Goal: Find specific page/section: Find specific page/section

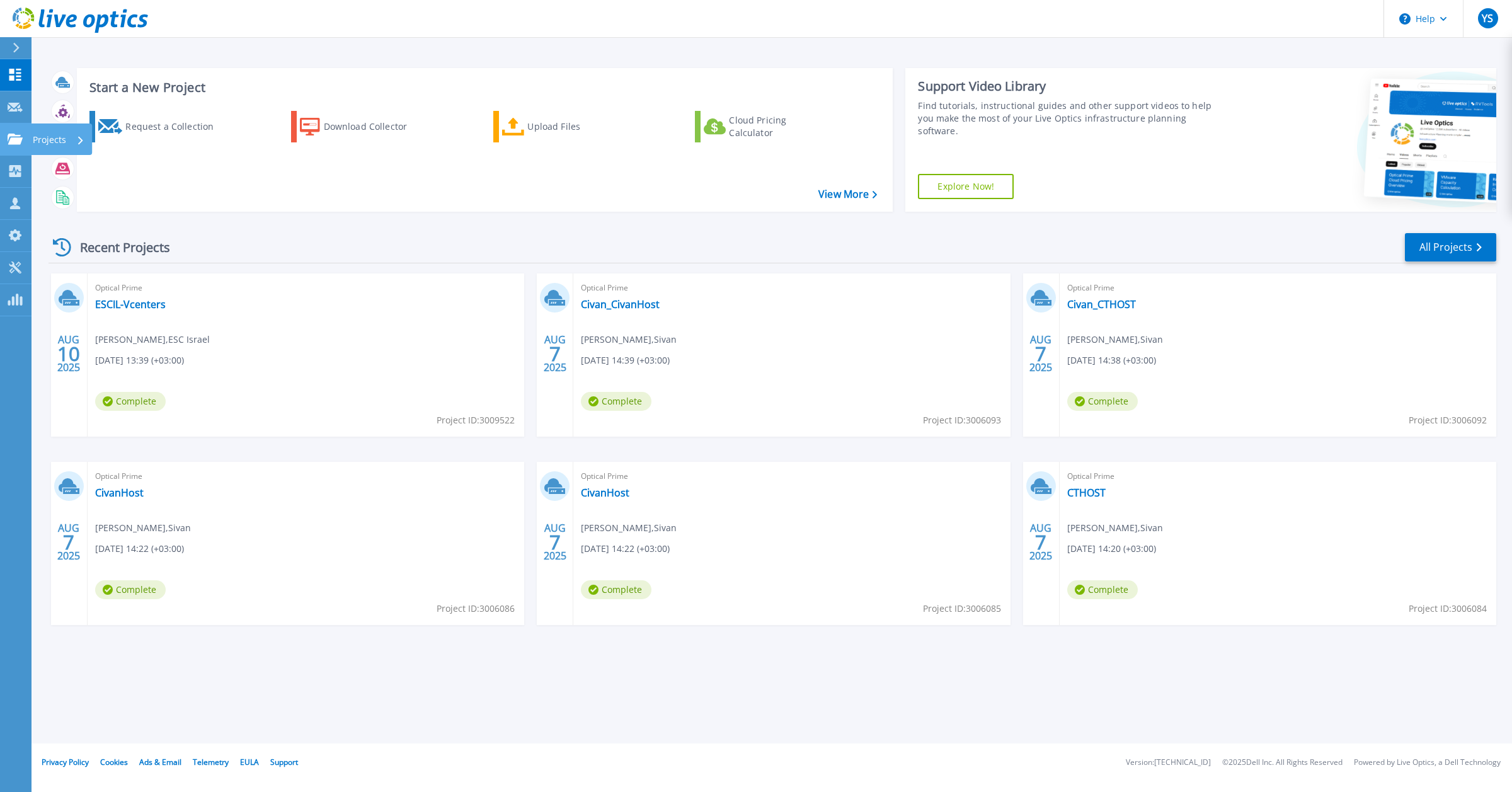
click at [14, 141] on icon at bounding box center [15, 139] width 15 height 11
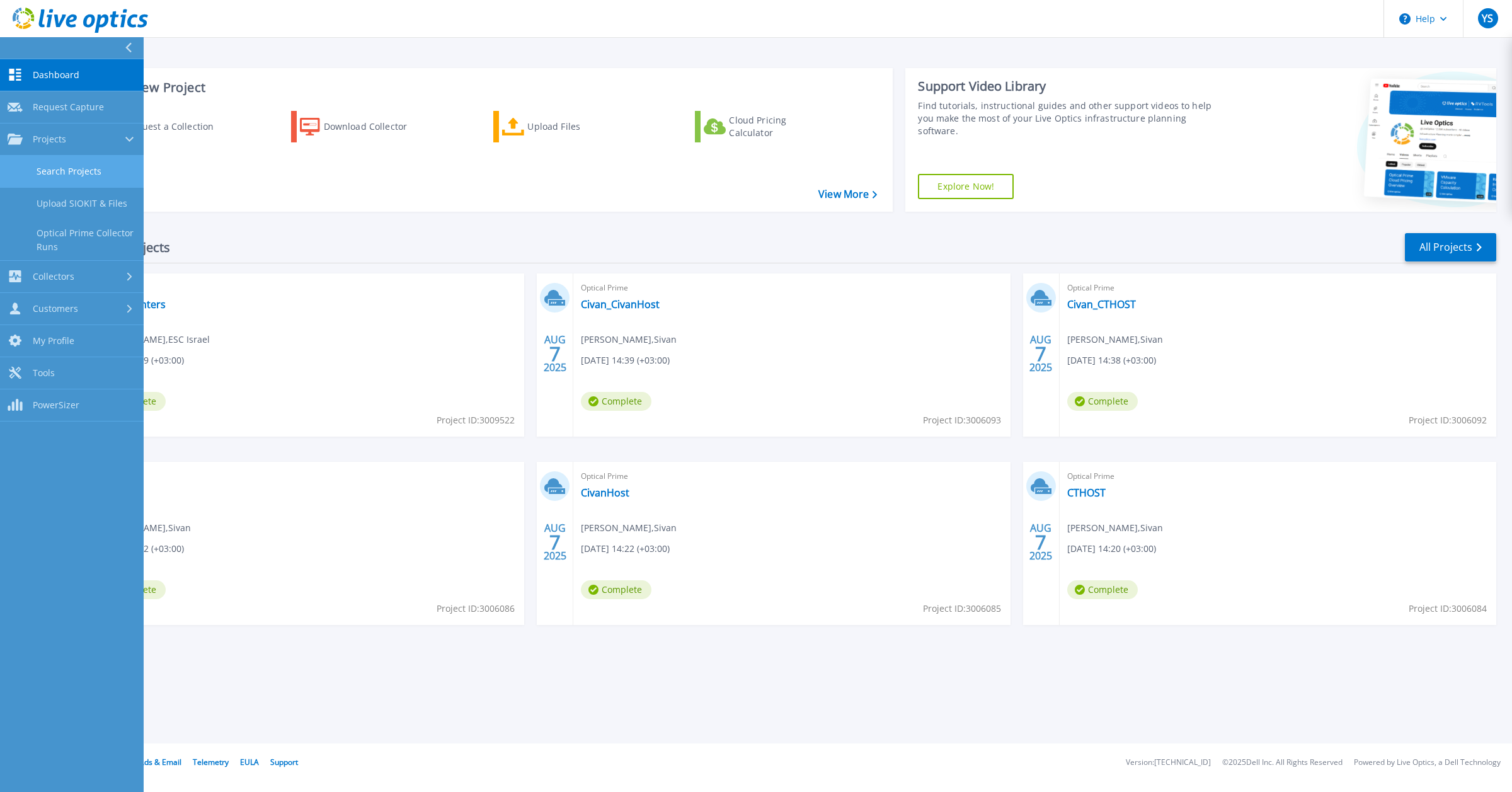
click at [85, 176] on link "Search Projects" at bounding box center [71, 171] width 144 height 32
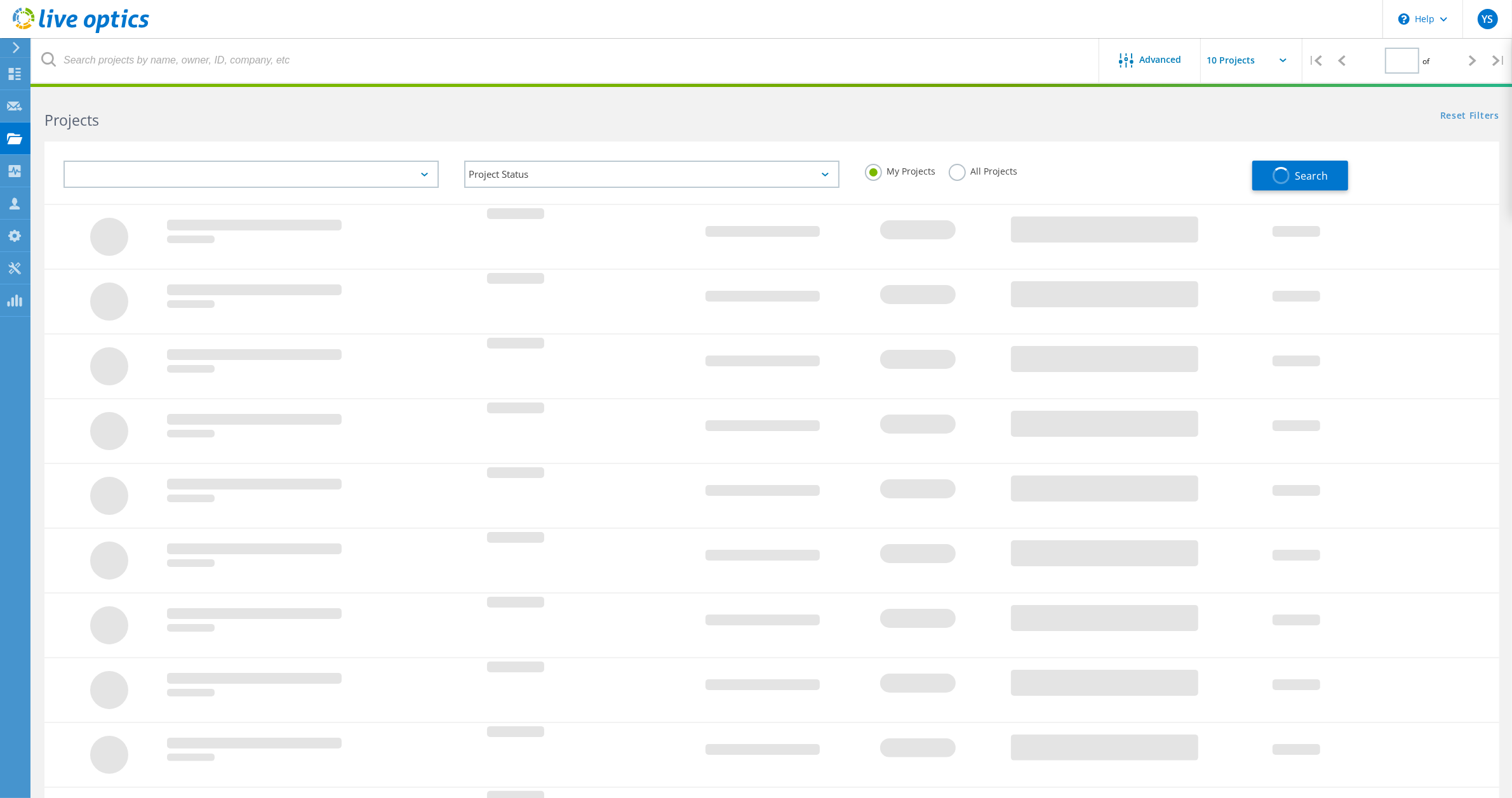
type input "1"
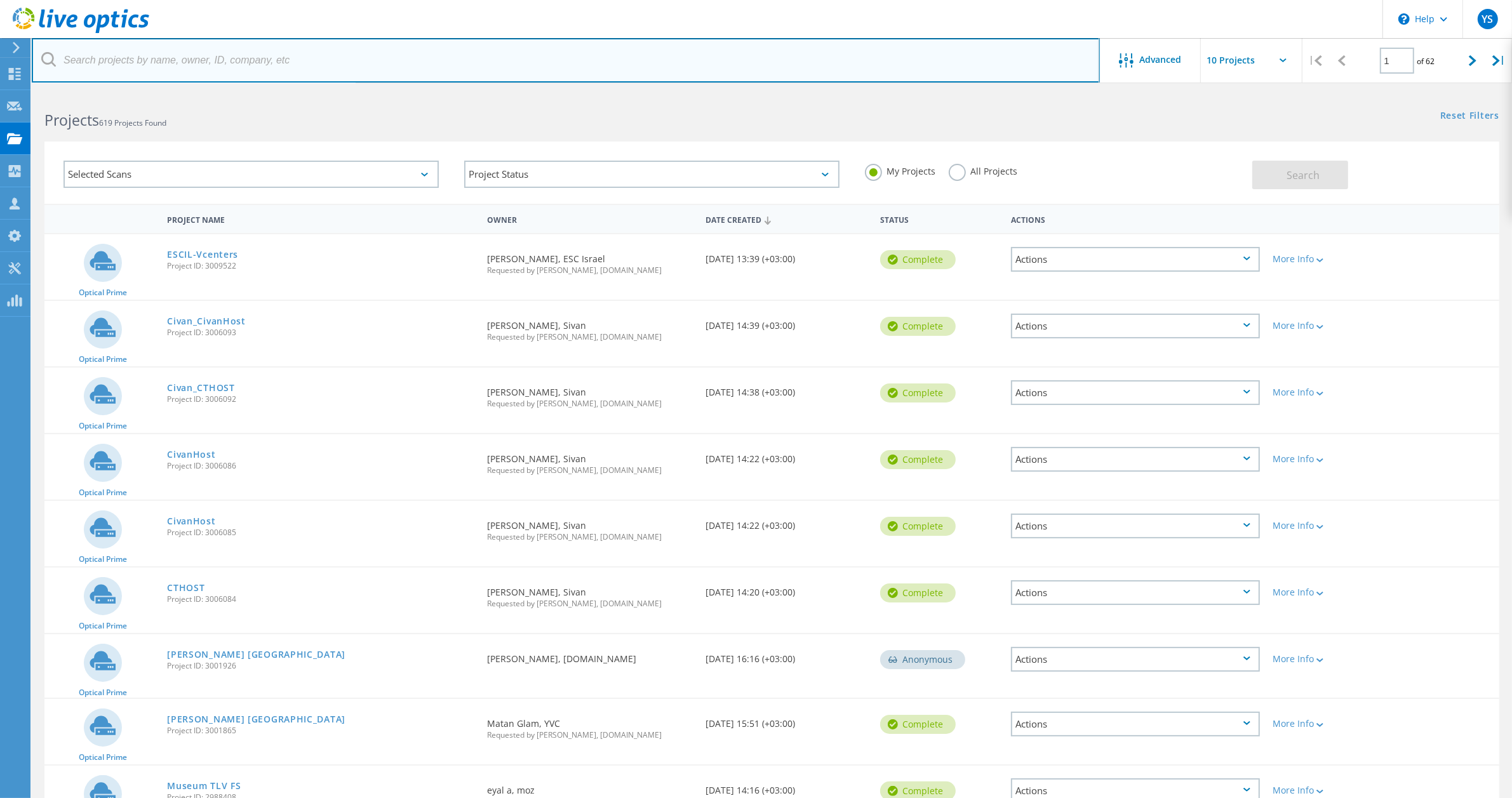
click at [136, 66] on input "text" at bounding box center [566, 60] width 1068 height 44
type input "milgam"
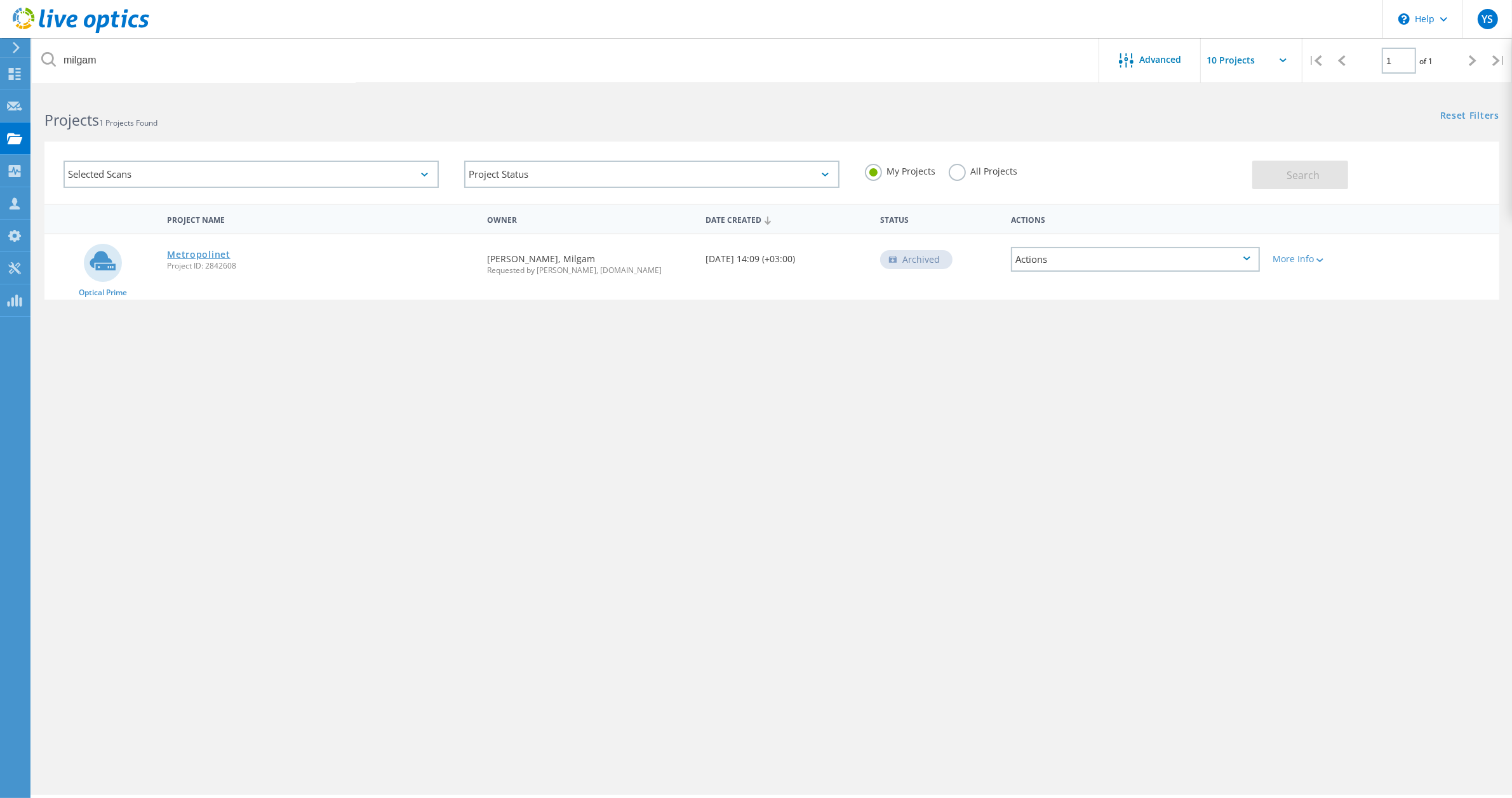
click at [212, 252] on link "Metropolinet" at bounding box center [198, 255] width 63 height 9
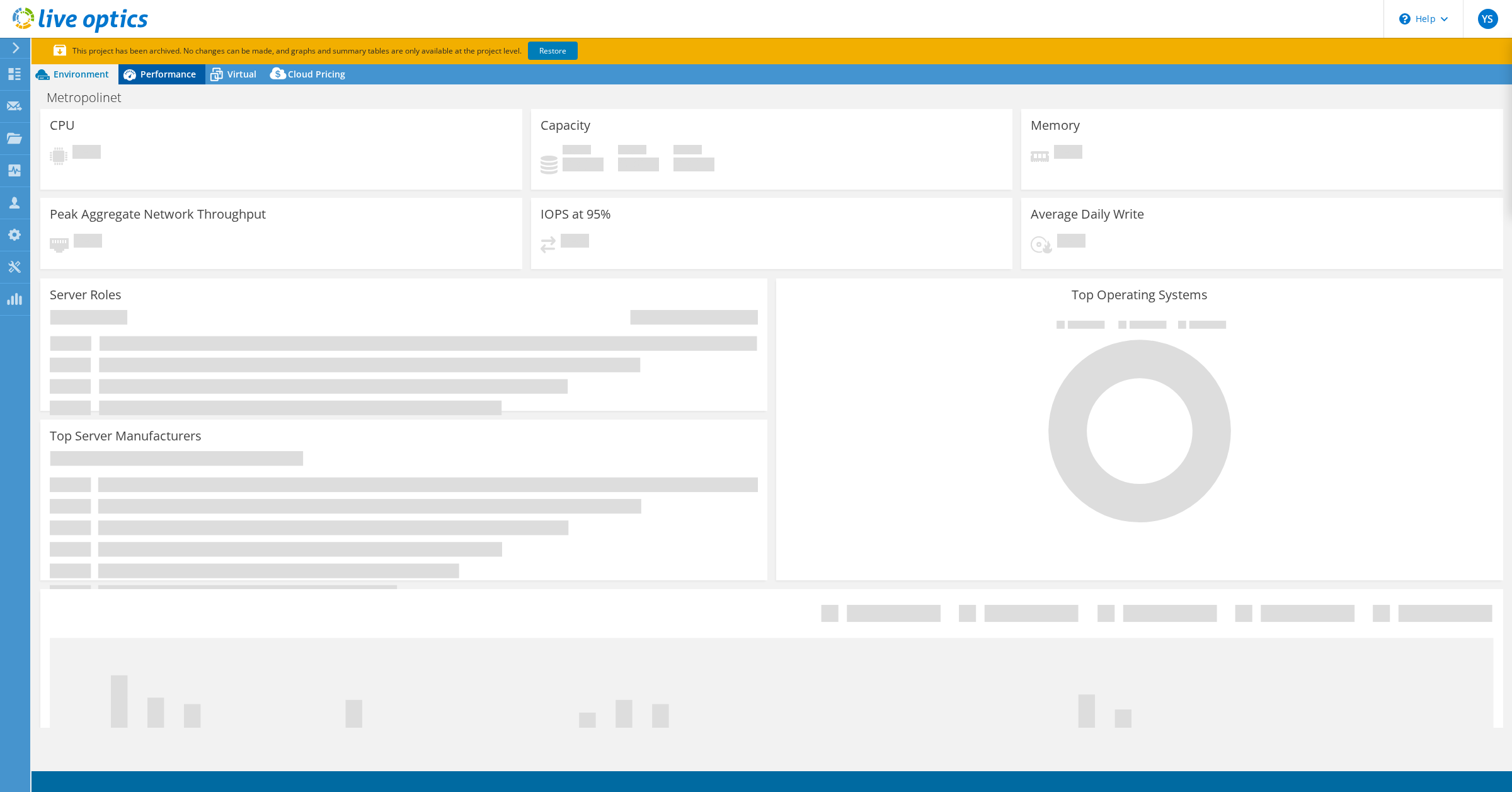
select select "USD"
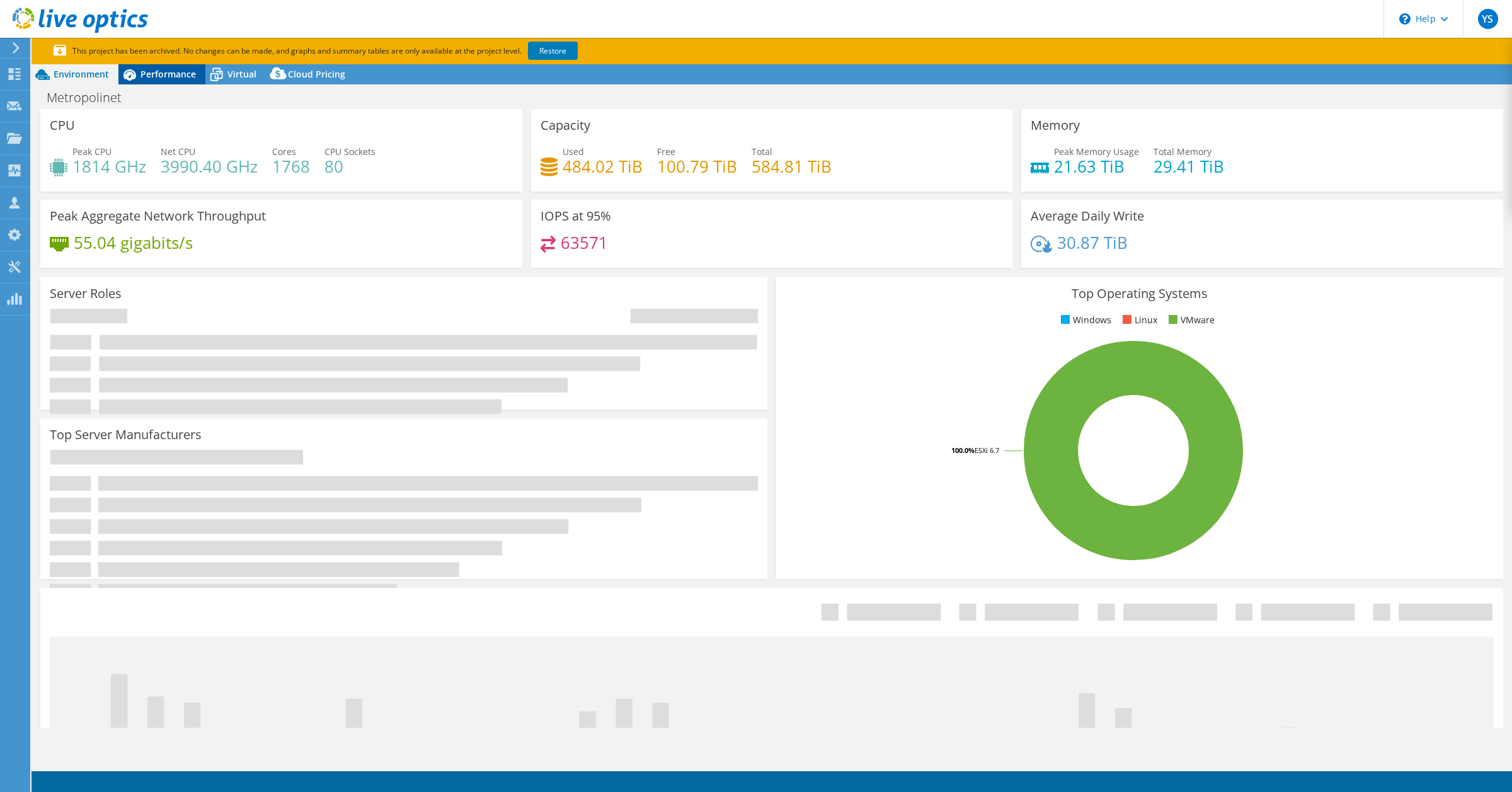
click at [151, 71] on span "Performance" at bounding box center [168, 74] width 55 height 12
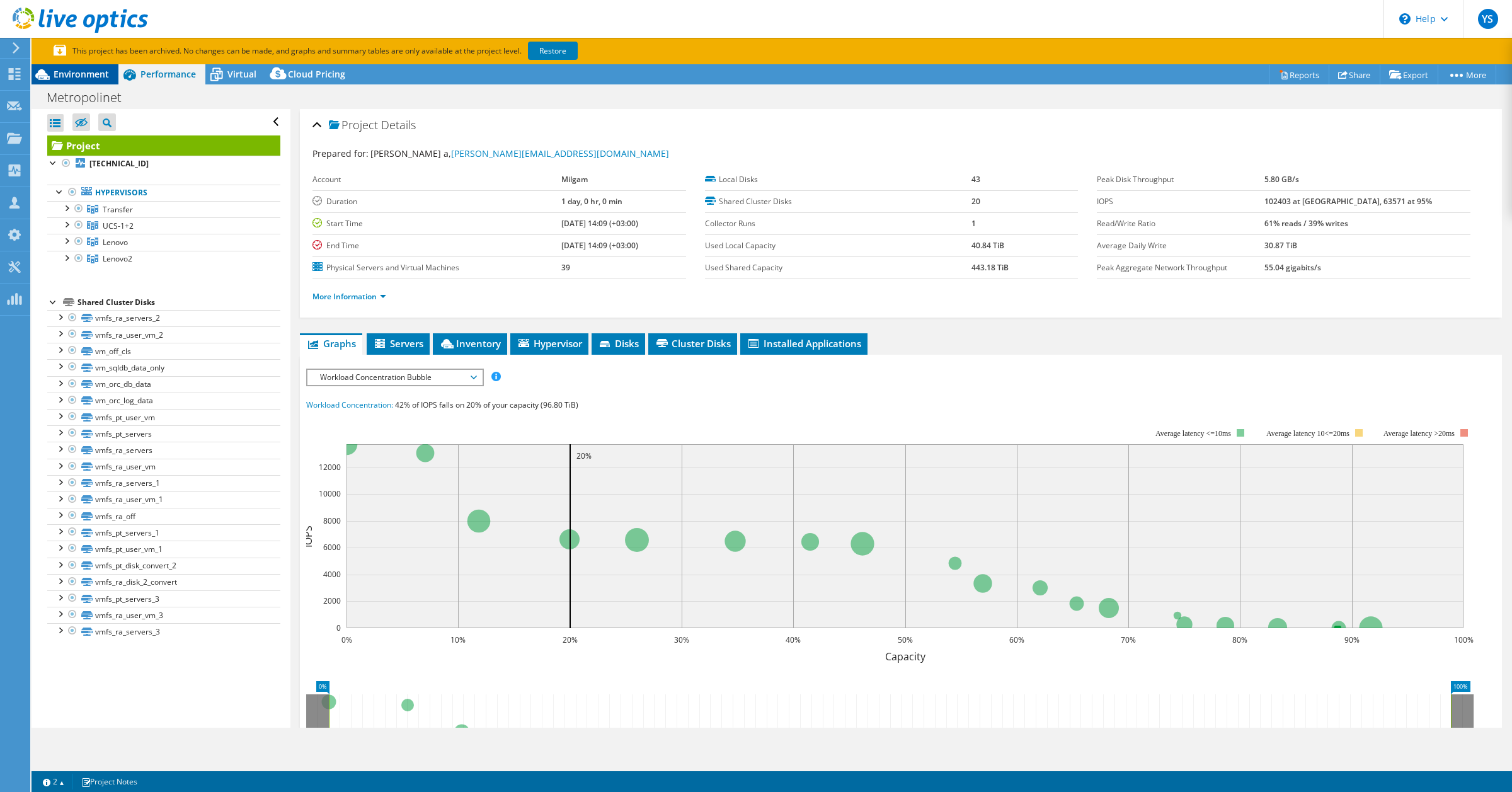
click at [96, 74] on span "Environment" at bounding box center [81, 74] width 55 height 12
